Goal: Answer question/provide support

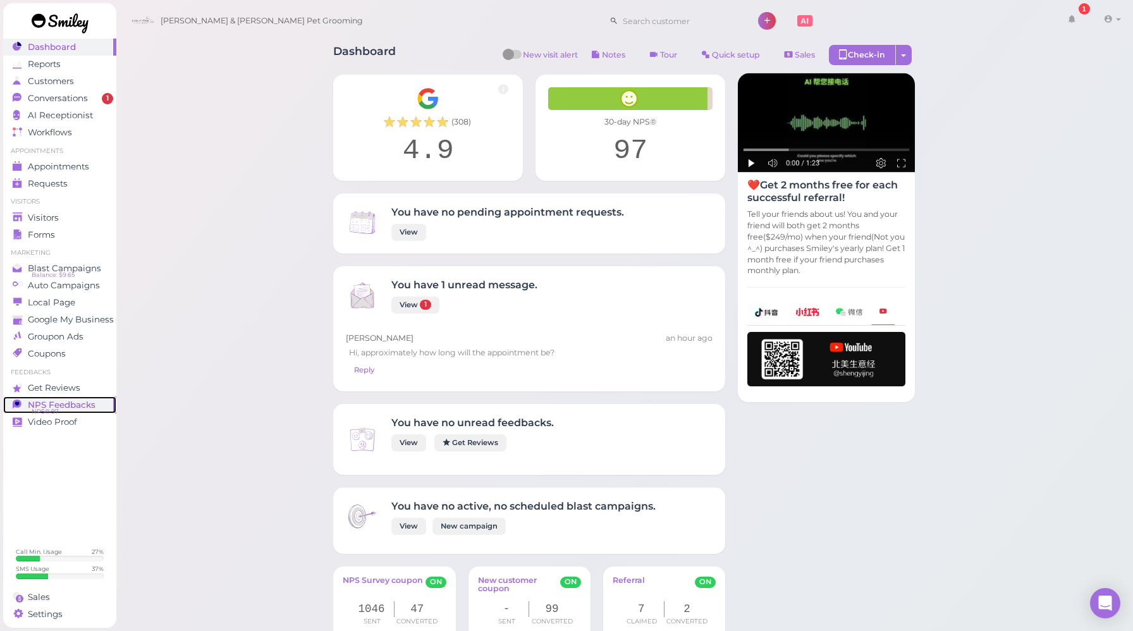
click at [92, 407] on span "NPS Feedbacks" at bounding box center [62, 405] width 68 height 11
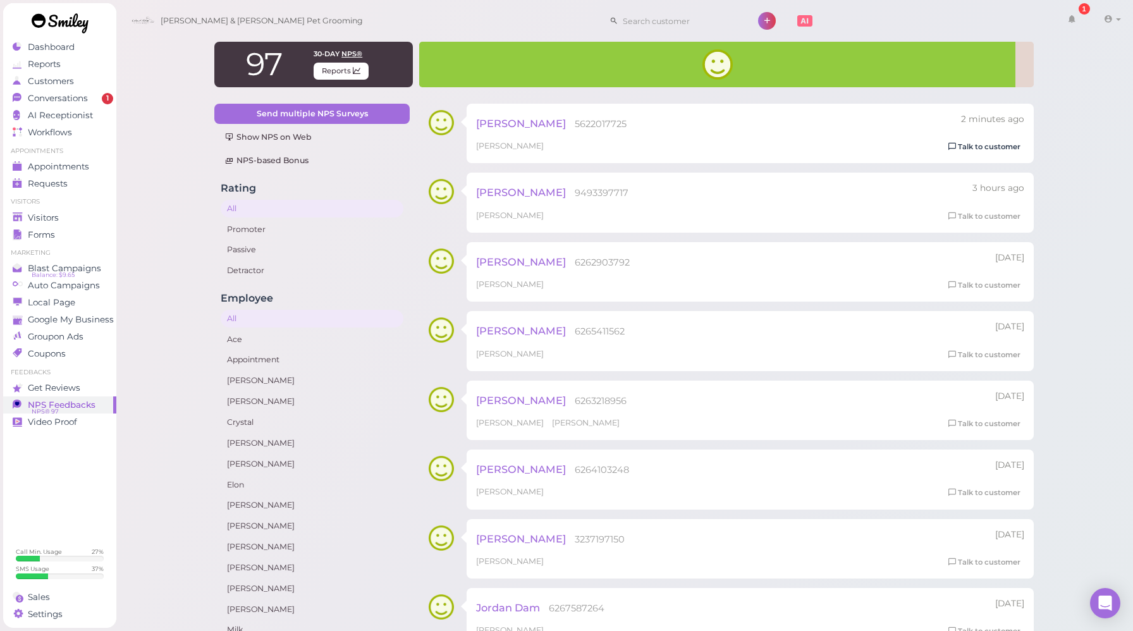
click at [966, 147] on link "Talk to customer" at bounding box center [985, 146] width 80 height 13
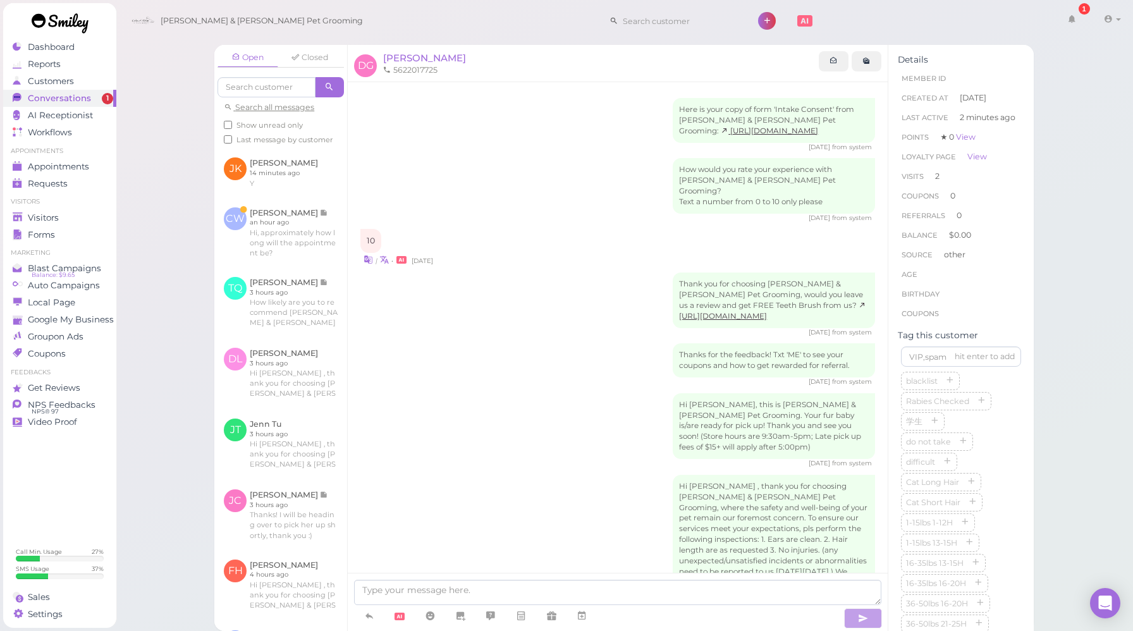
scroll to position [243, 0]
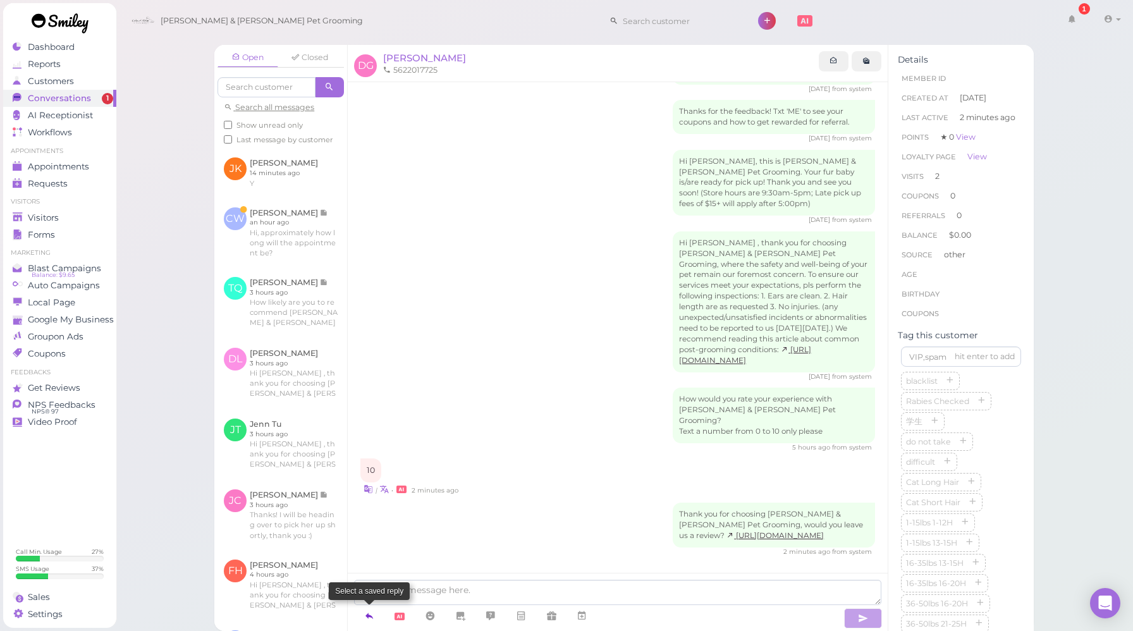
click at [366, 615] on icon at bounding box center [369, 615] width 10 height 13
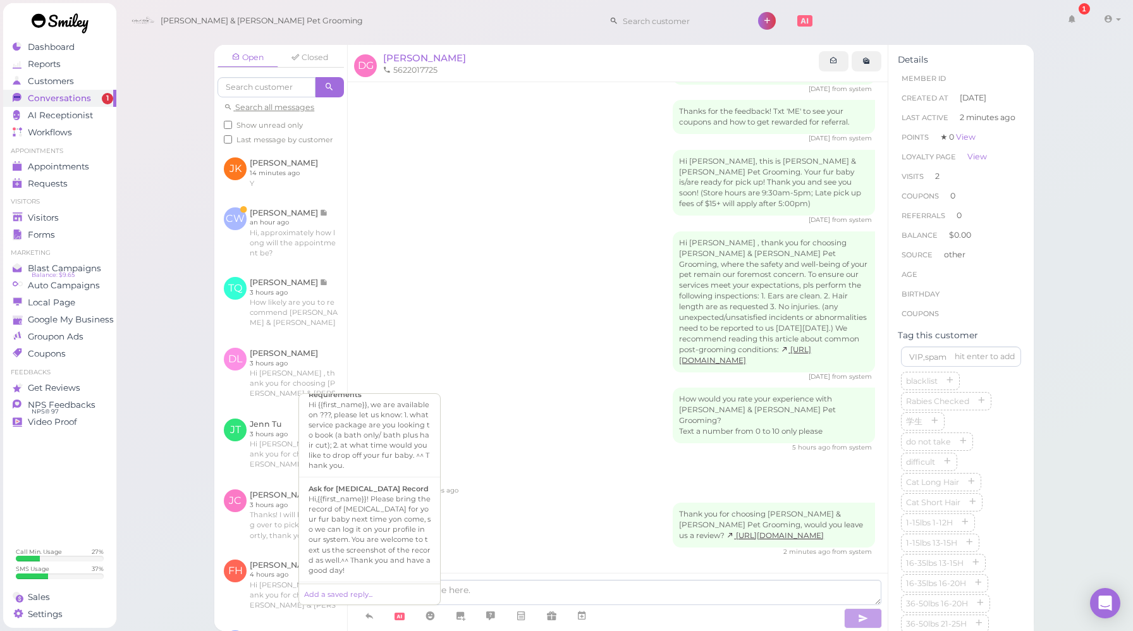
scroll to position [362, 0]
click at [381, 581] on li "Ask For Yelp Review Hi {{first_name}}, we're deeply grateful for your acknowled…" at bounding box center [369, 628] width 141 height 95
type textarea "Hi {{first_name}}, we're deeply grateful for your acknowledgement of our effort…"
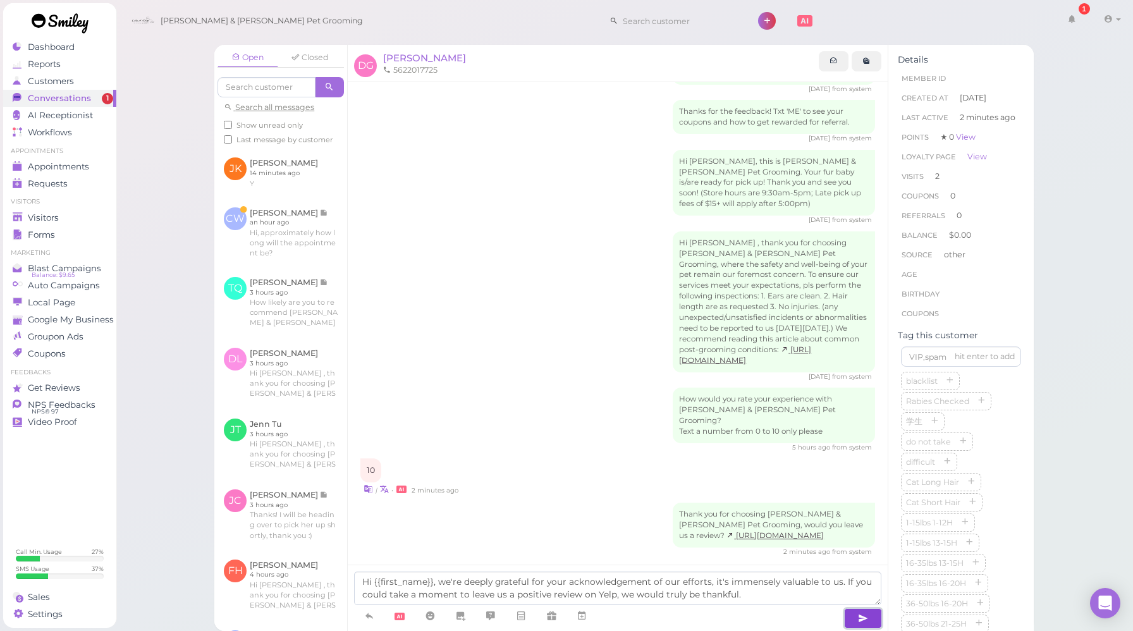
click at [861, 618] on icon "button" at bounding box center [863, 618] width 10 height 13
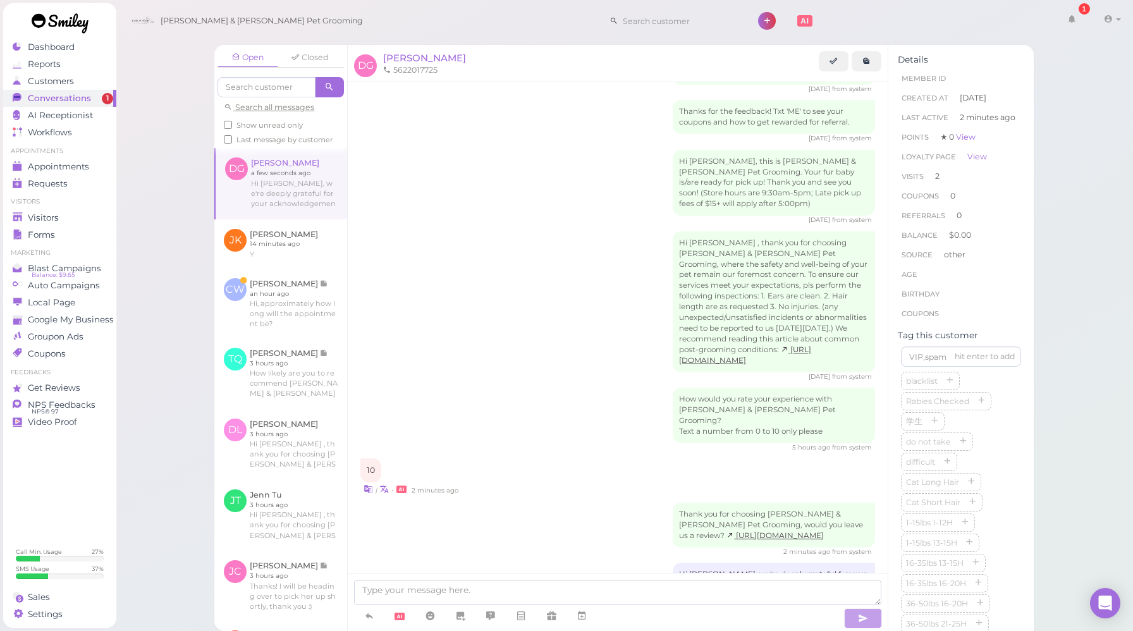
scroll to position [316, 0]
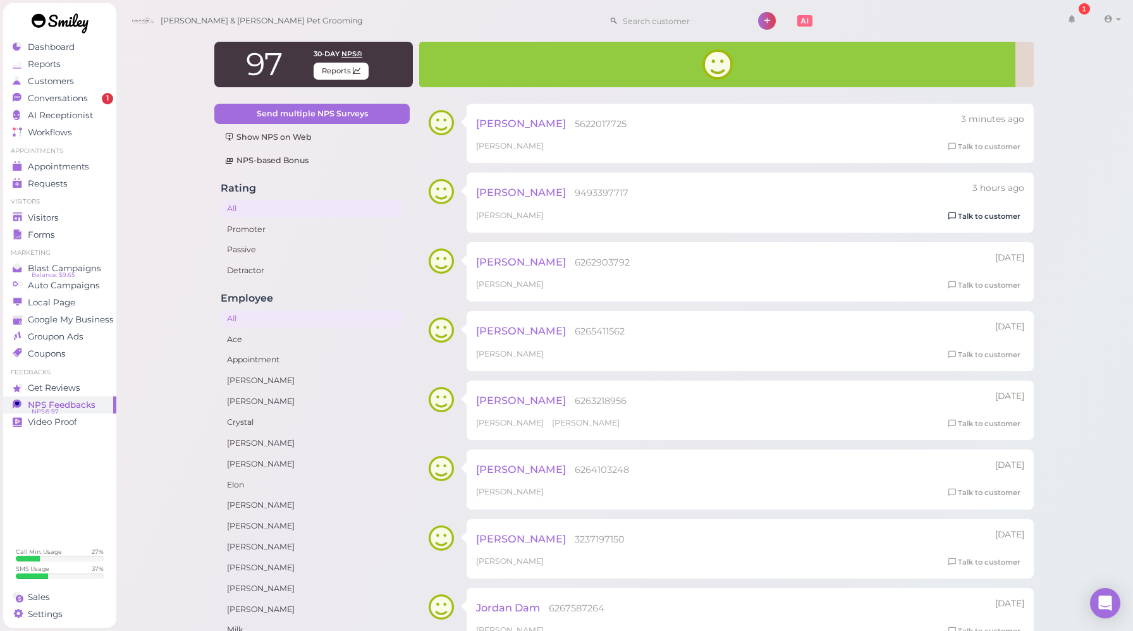
click at [983, 211] on link "Talk to customer" at bounding box center [985, 216] width 80 height 13
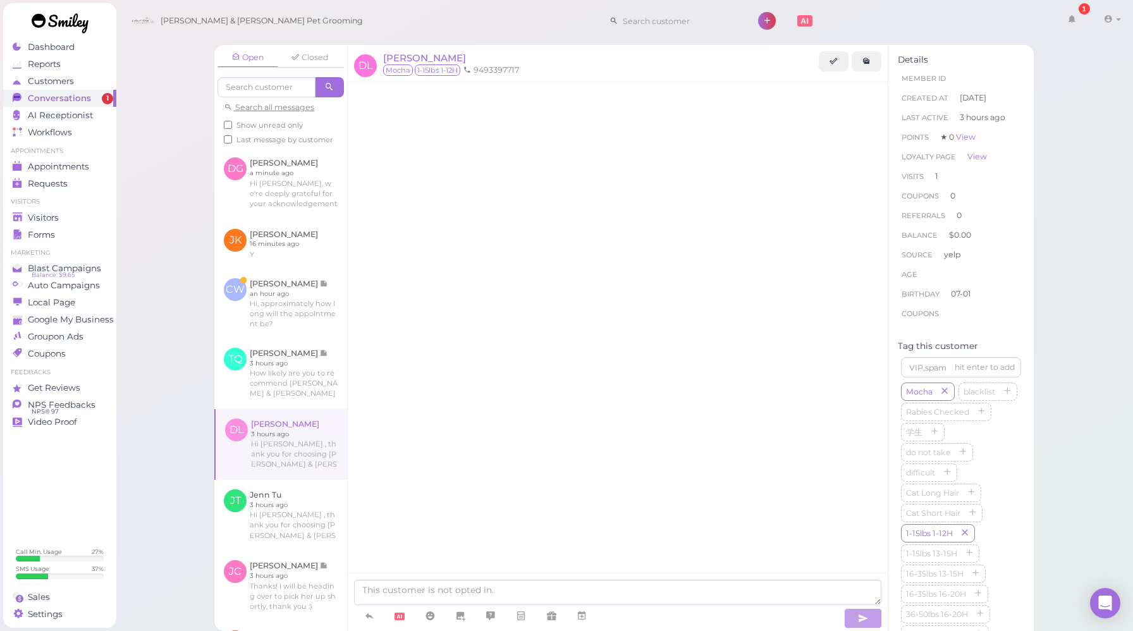
scroll to position [786, 0]
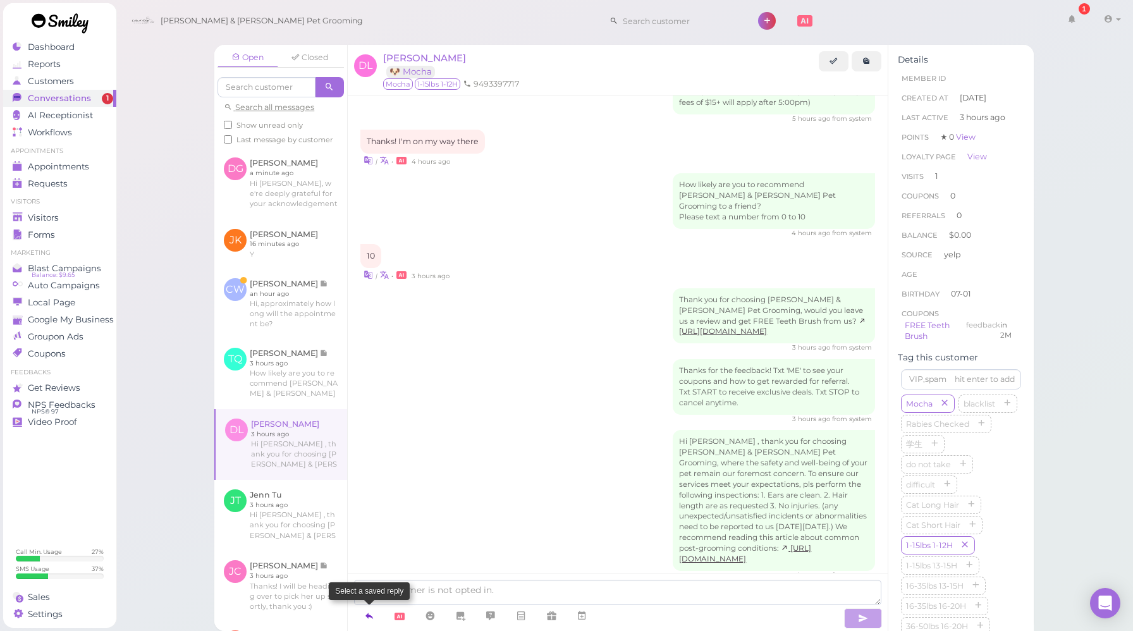
click at [368, 607] on link at bounding box center [369, 616] width 30 height 22
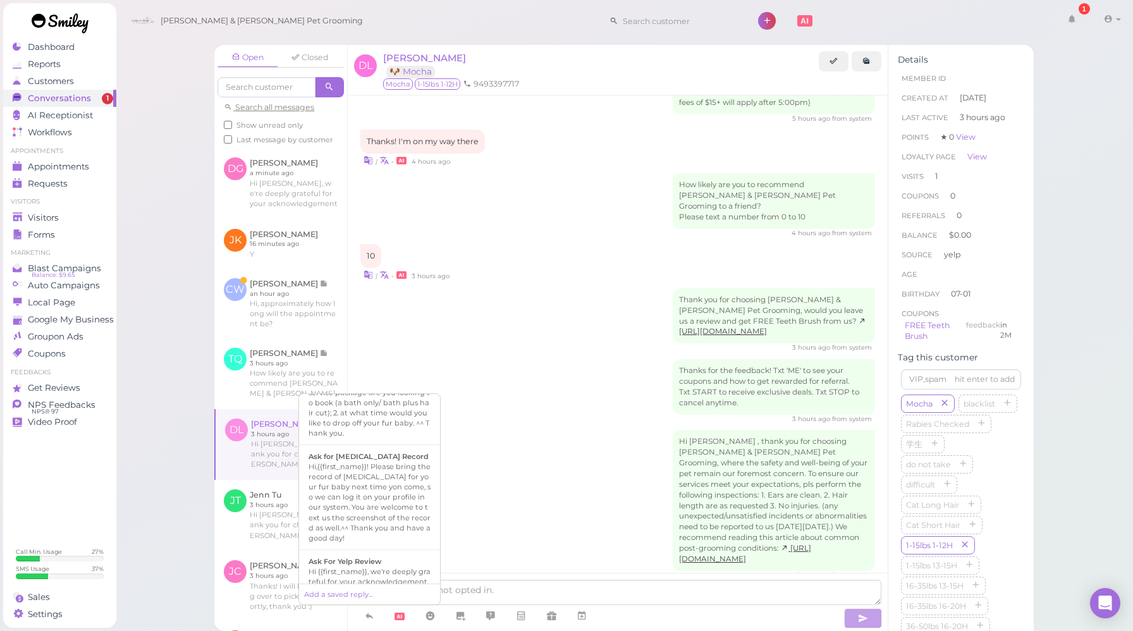
scroll to position [395, 0]
click at [362, 556] on b "Ask For Yelp Review" at bounding box center [345, 560] width 73 height 9
type textarea "Hi {{first_name}}, we're deeply grateful for your acknowledgement of our effort…"
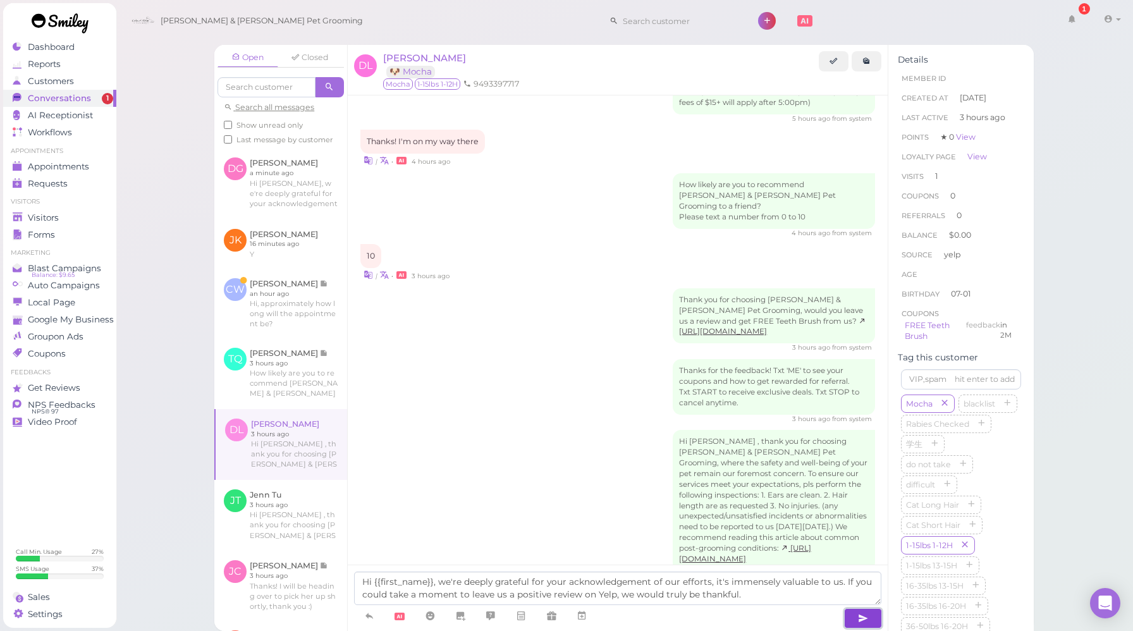
click at [862, 613] on icon "button" at bounding box center [863, 618] width 10 height 13
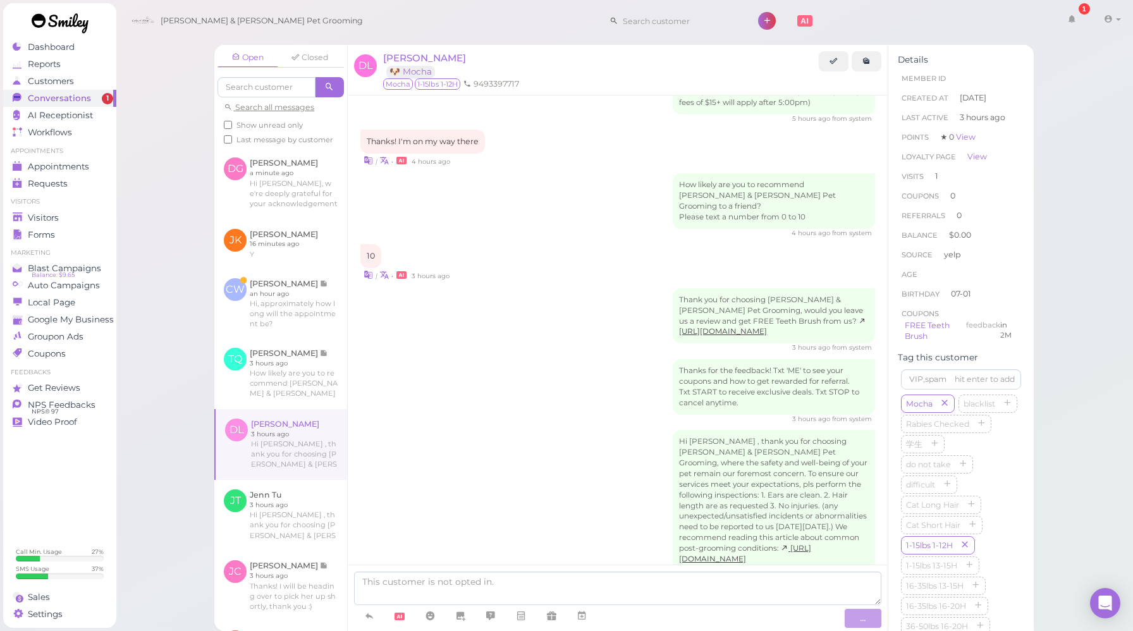
scroll to position [859, 0]
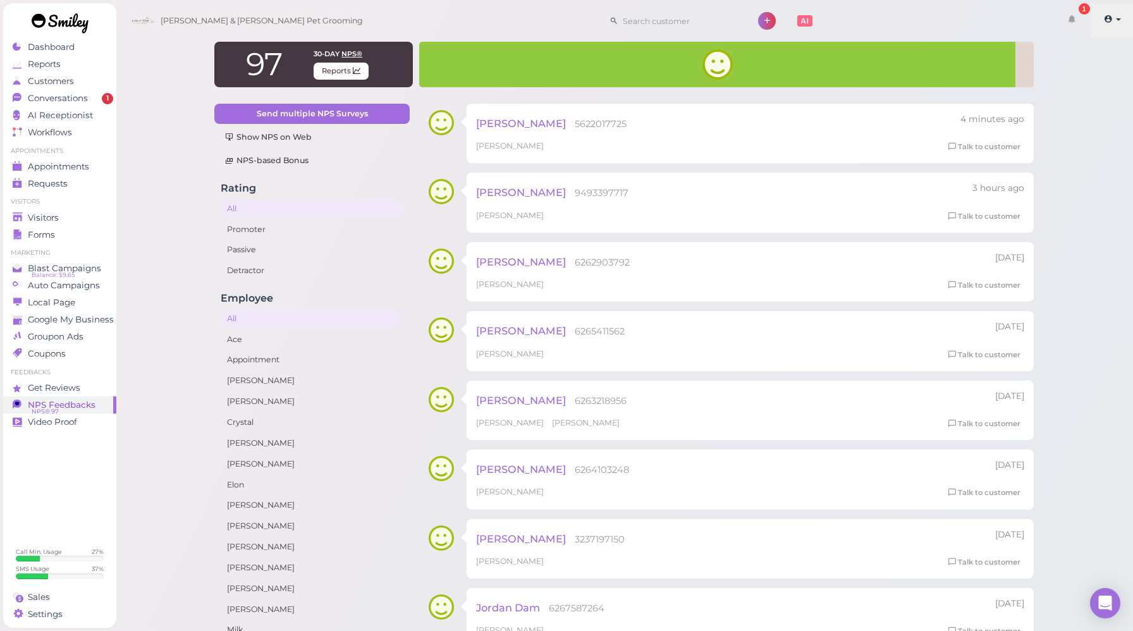
click at [1114, 20] on link at bounding box center [1112, 20] width 45 height 35
click at [1074, 92] on link "Logout" at bounding box center [1082, 95] width 103 height 15
